Goal: Transaction & Acquisition: Purchase product/service

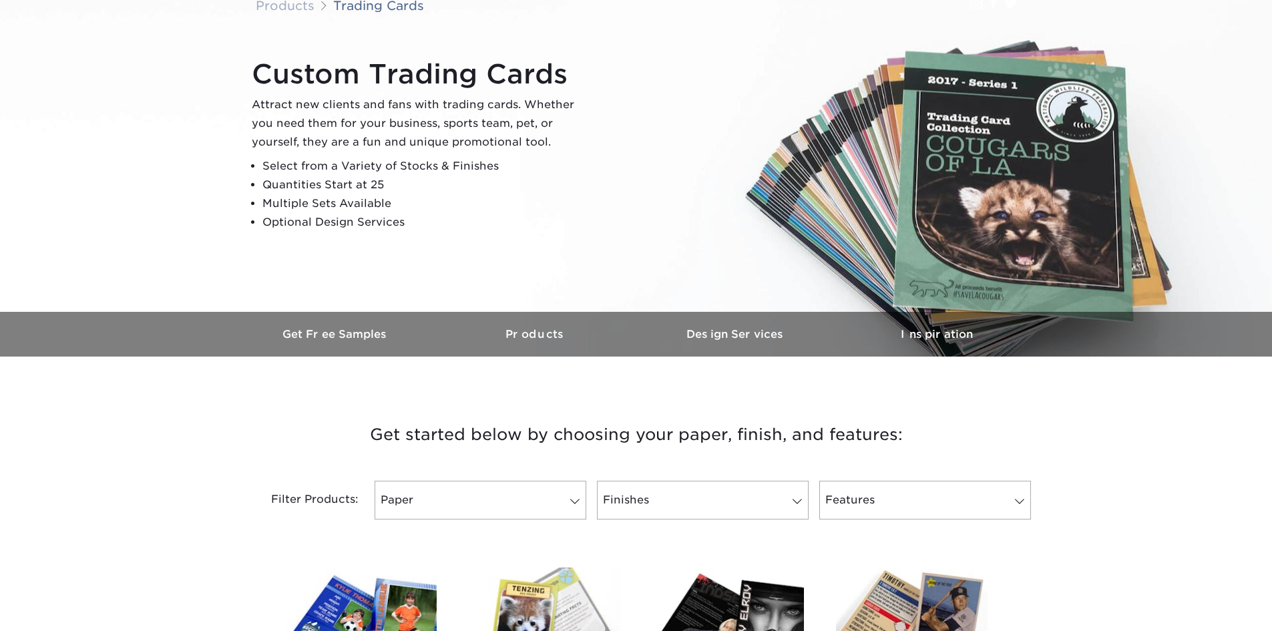
scroll to position [534, 0]
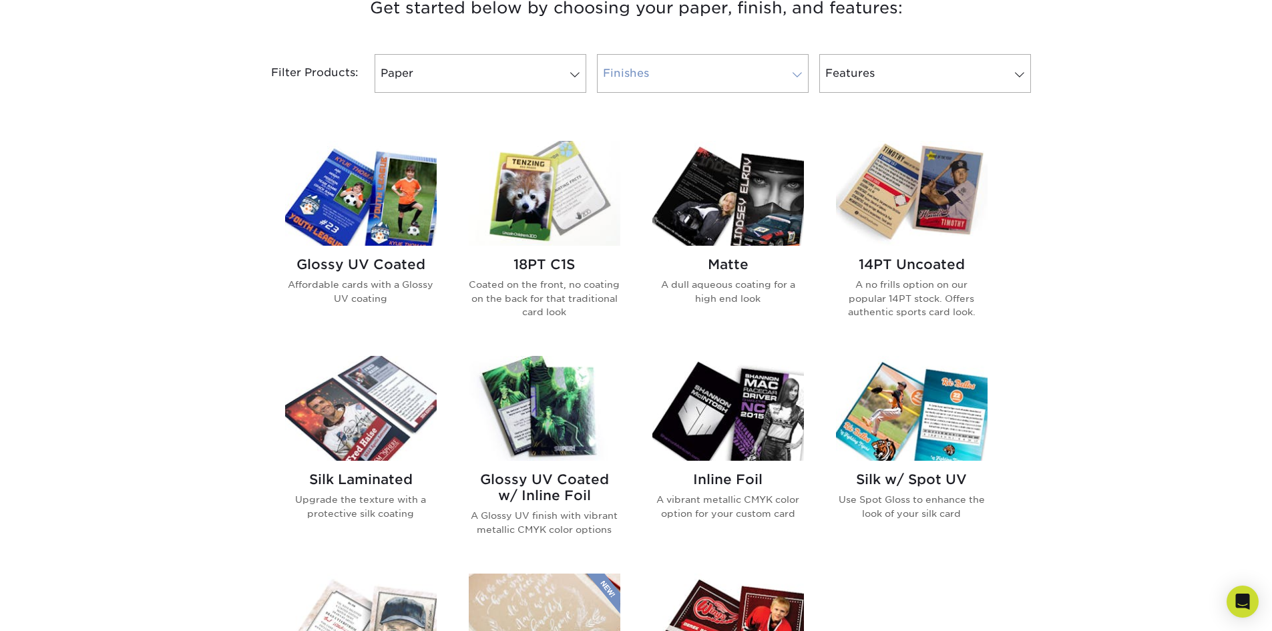
click at [686, 66] on link "Finishes" at bounding box center [703, 73] width 212 height 39
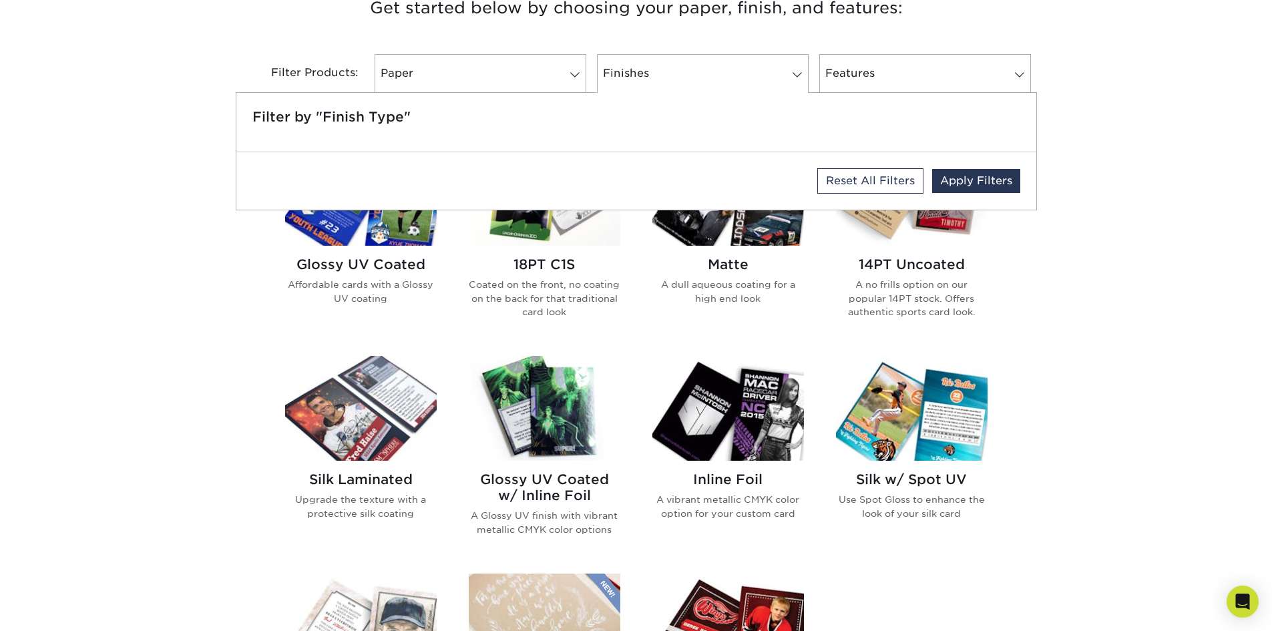
click at [572, 307] on p "Coated on the front, no coating on the back for that traditional card look" at bounding box center [545, 298] width 152 height 41
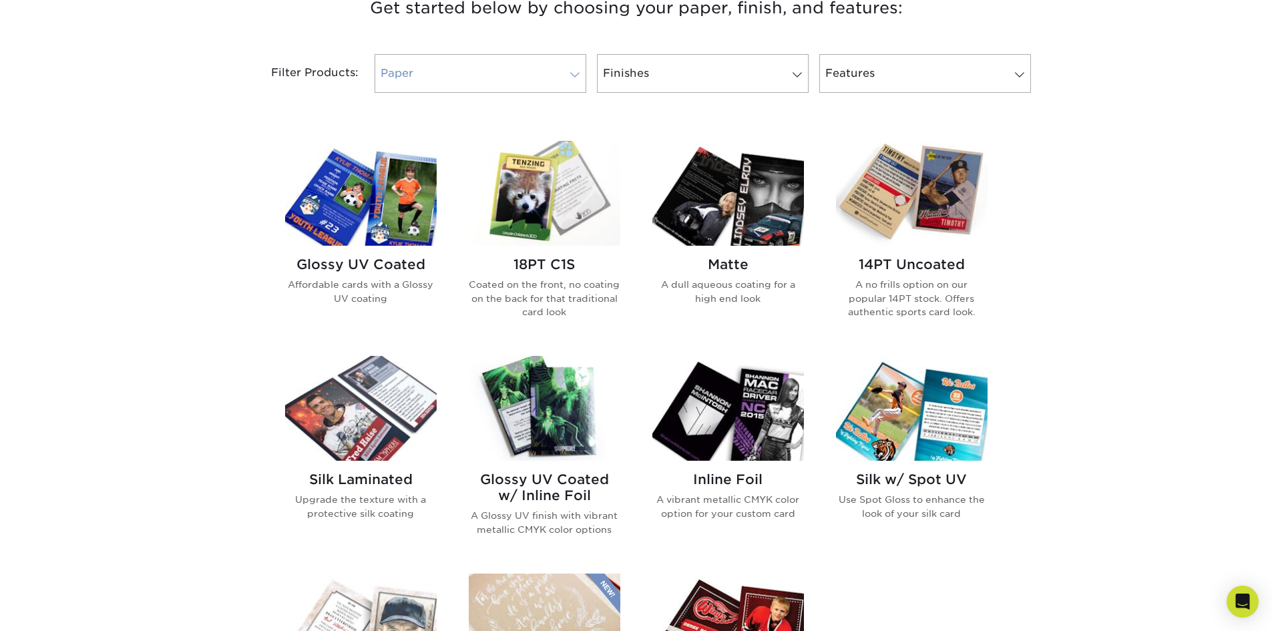
click at [486, 61] on link "Paper" at bounding box center [481, 73] width 212 height 39
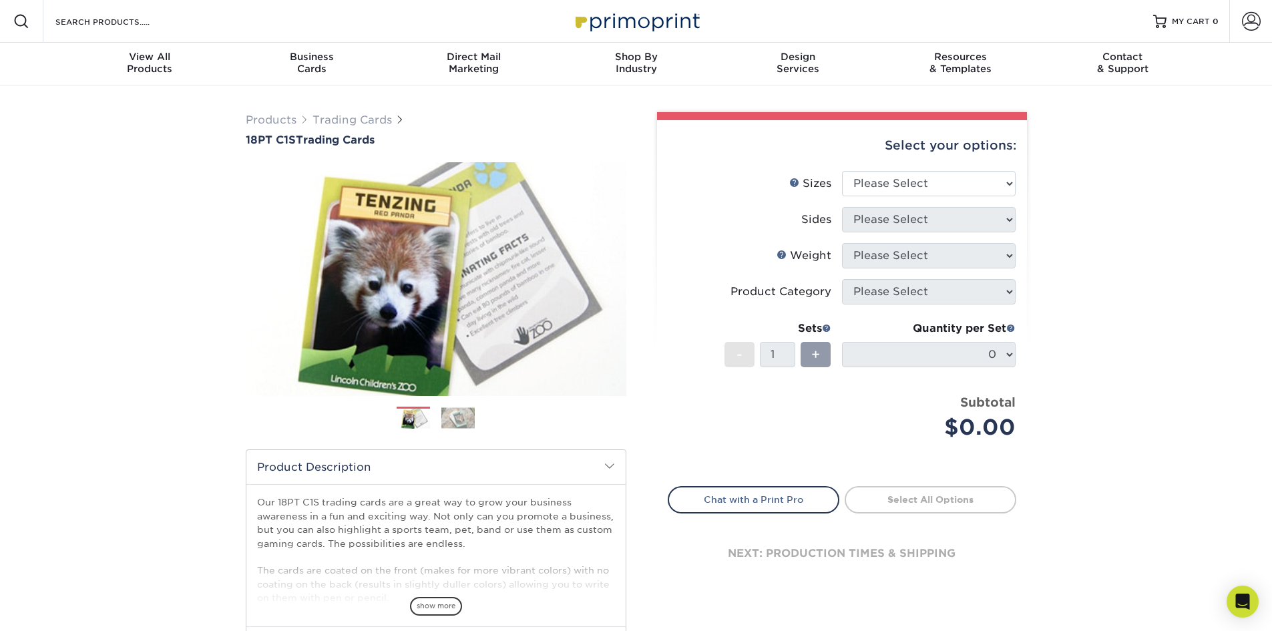
click at [933, 198] on li "Sizes Help Sizes Please Select 2.5" x 3.5"" at bounding box center [841, 189] width 347 height 36
click at [926, 177] on select "Please Select 2.5" x 3.5"" at bounding box center [929, 183] width 174 height 25
select select "2.50x3.50"
click at [842, 171] on select "Please Select 2.5" x 3.5"" at bounding box center [929, 183] width 174 height 25
click at [942, 224] on select "Please Select Print Both Sides Print Front Only" at bounding box center [929, 219] width 174 height 25
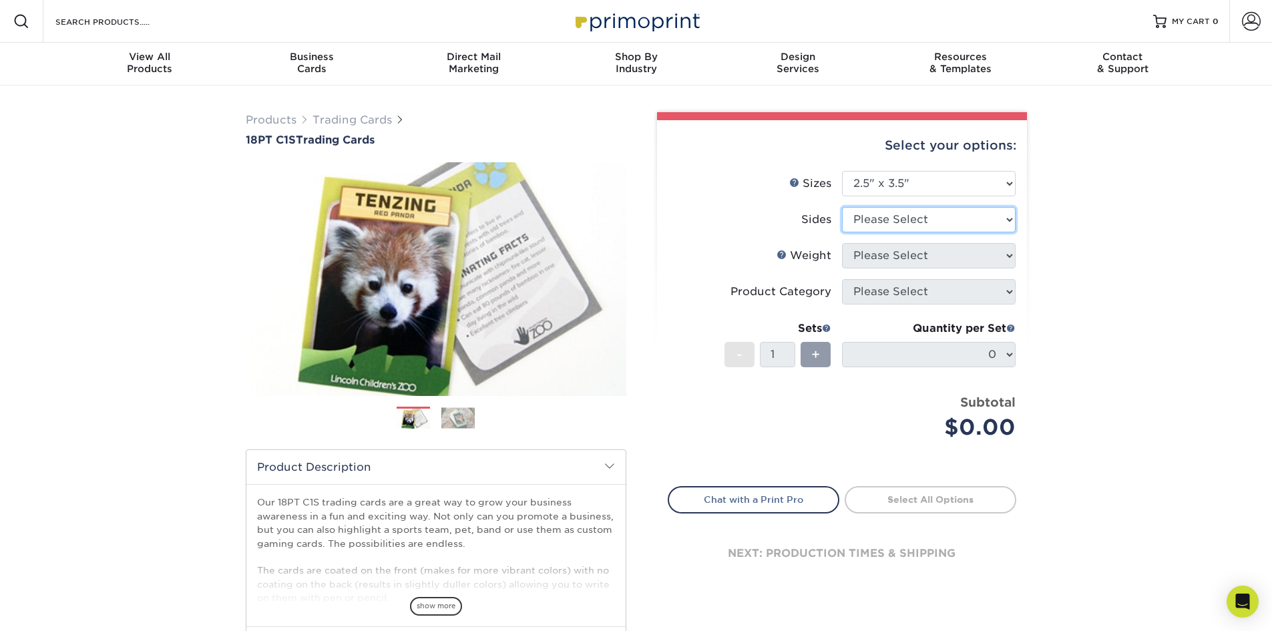
select select "13abbda7-1d64-4f25-8bb2-c179b224825d"
click at [842, 207] on select "Please Select Print Both Sides Print Front Only" at bounding box center [929, 219] width 174 height 25
click at [896, 266] on select "Please Select 18PT C1S" at bounding box center [929, 255] width 174 height 25
select select "18PTC1S"
click at [842, 243] on select "Please Select 18PT C1S" at bounding box center [929, 255] width 174 height 25
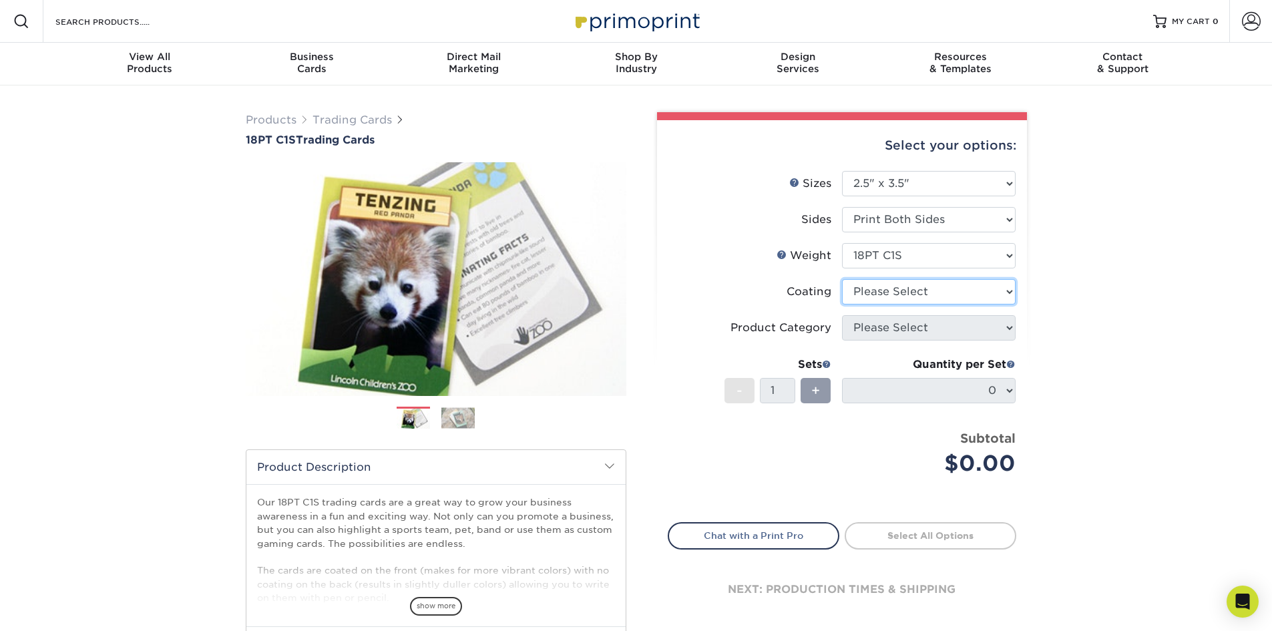
click at [912, 290] on select at bounding box center [929, 291] width 174 height 25
select select "3e7618de-abca-4bda-9f97-8b9129e913d8"
click at [842, 279] on select at bounding box center [929, 291] width 174 height 25
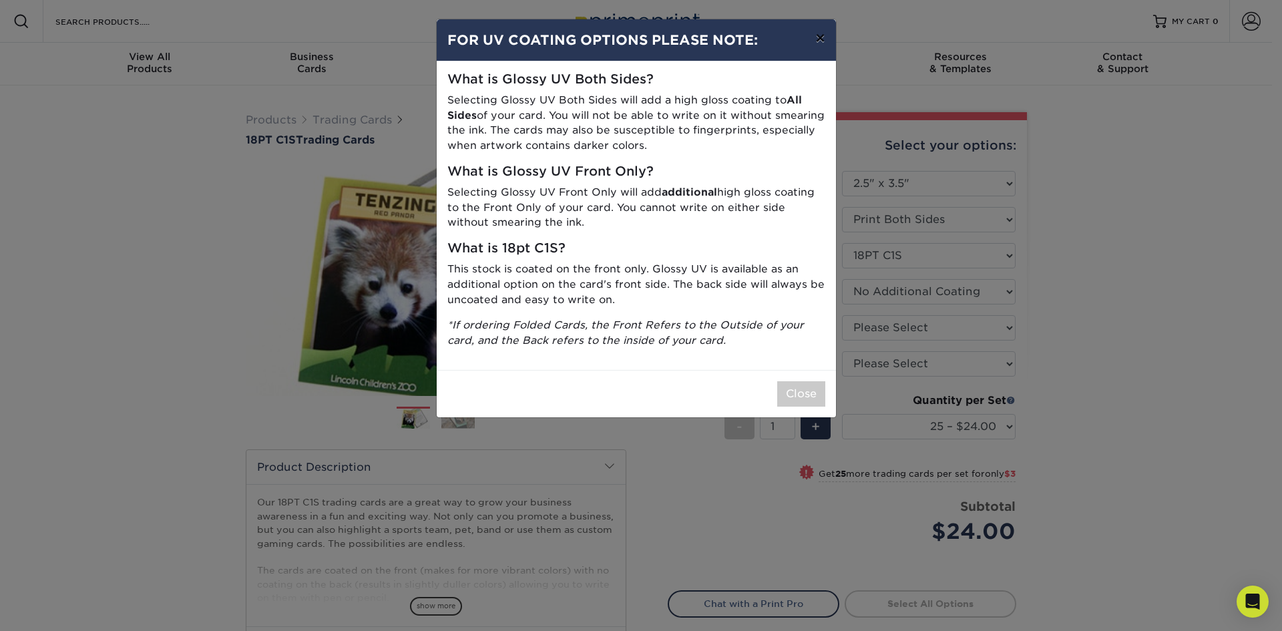
click at [817, 38] on button "×" at bounding box center [820, 37] width 31 height 37
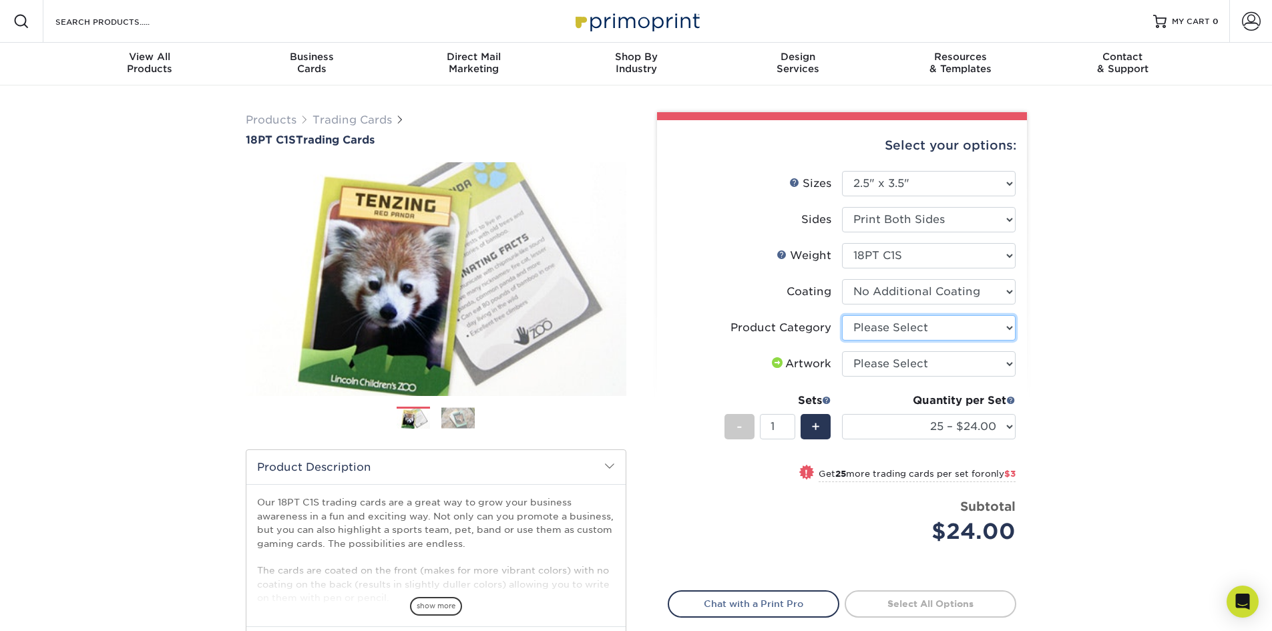
click at [915, 326] on select "Please Select Trading Cards" at bounding box center [929, 327] width 174 height 25
select select "c2f9bce9-36c2-409d-b101-c29d9d031e18"
click at [842, 315] on select "Please Select Trading Cards" at bounding box center [929, 327] width 174 height 25
click at [917, 366] on select "Please Select I will upload files I need a design - $100" at bounding box center [929, 363] width 174 height 25
select select "upload"
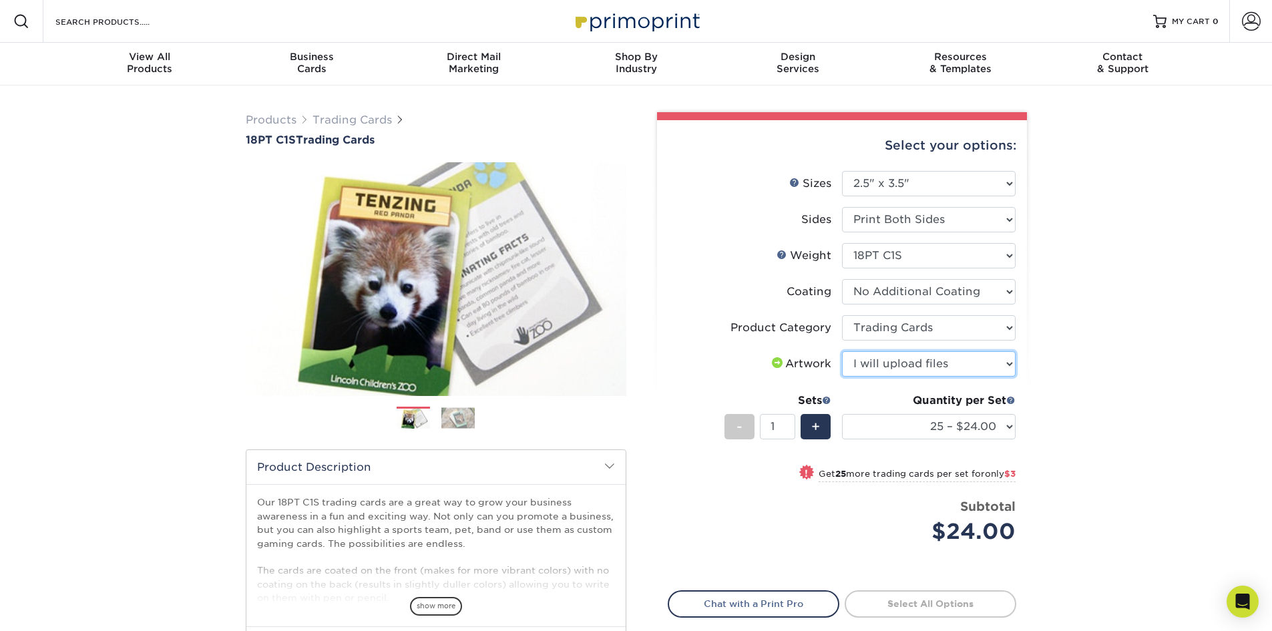
click at [842, 351] on select "Please Select I will upload files I need a design - $100" at bounding box center [929, 363] width 174 height 25
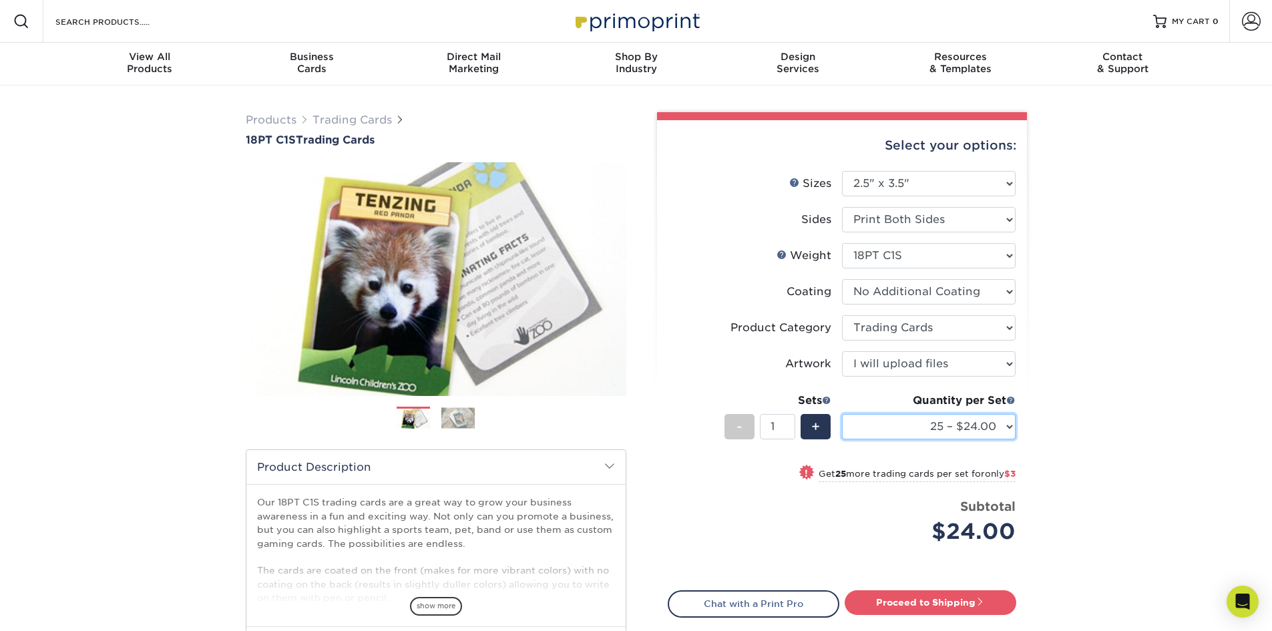
click at [1001, 423] on select "25 – $24.00 50 – $27.00 75 – $35.00 100 – $39.00 250 – $45.00 500 – $55.00 1000…" at bounding box center [929, 426] width 174 height 25
click at [842, 414] on select "25 – $24.00 50 – $27.00 75 – $35.00 100 – $39.00 250 – $45.00 500 – $55.00 1000…" at bounding box center [929, 426] width 174 height 25
drag, startPoint x: 1103, startPoint y: 248, endPoint x: 417, endPoint y: 127, distance: 696.4
click at [1092, 248] on div "Products Trading Cards 18PT C1S Trading Cards Previous Next show more" at bounding box center [636, 434] width 1272 height 699
drag, startPoint x: 21, startPoint y: 2, endPoint x: 942, endPoint y: 435, distance: 1017.8
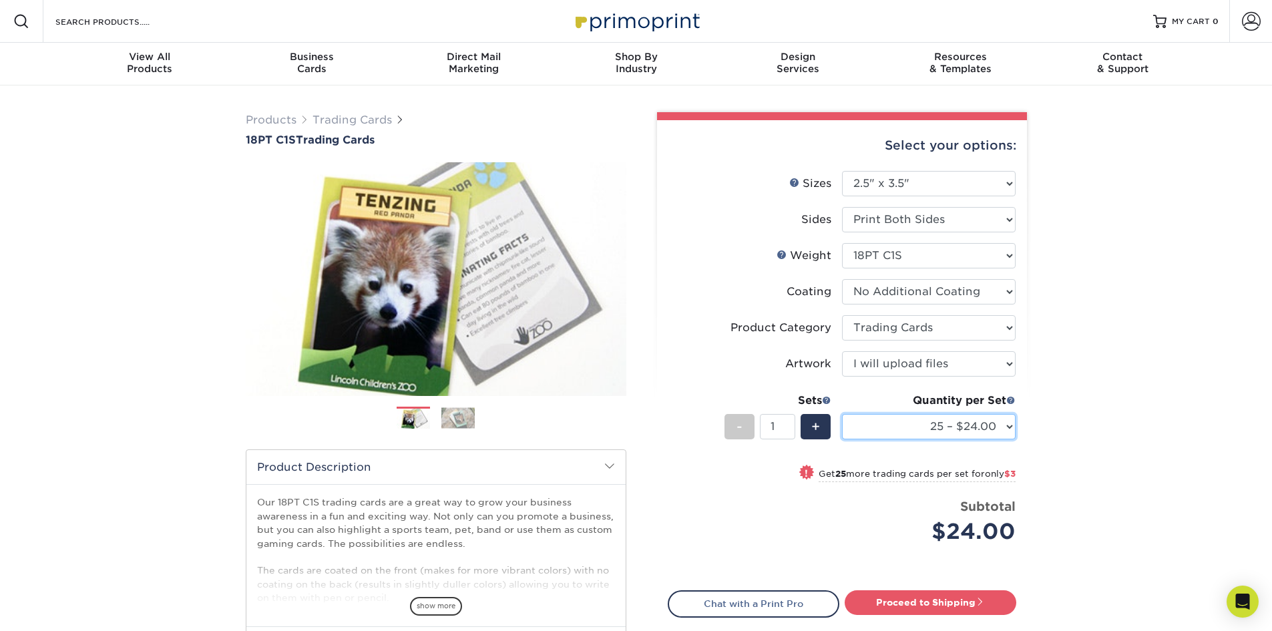
click at [942, 437] on select "25 – $24.00 50 – $27.00 75 – $35.00 100 – $39.00 250 – $45.00 500 – $55.00 1000…" at bounding box center [929, 426] width 174 height 25
select select "100 – $39.00"
click at [842, 414] on select "25 – $24.00 50 – $27.00 75 – $35.00 100 – $39.00 250 – $45.00 500 – $55.00 1000…" at bounding box center [929, 426] width 174 height 25
